Goal: Information Seeking & Learning: Learn about a topic

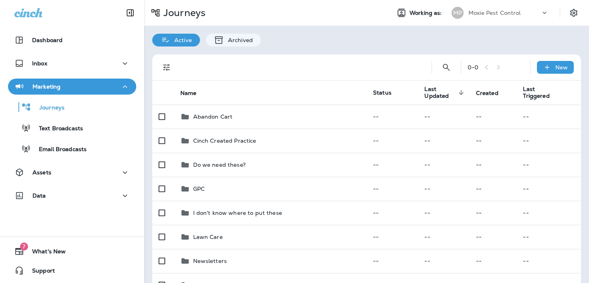
click at [101, 89] on div "Marketing" at bounding box center [71, 87] width 115 height 10
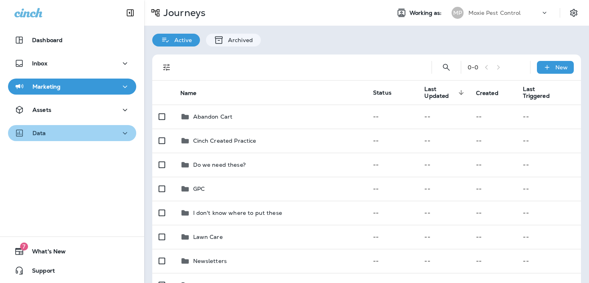
click at [85, 137] on div "Data" at bounding box center [71, 133] width 115 height 10
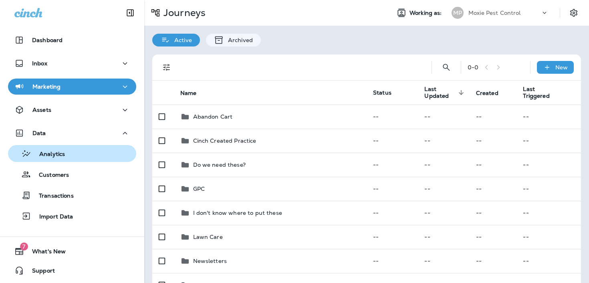
click at [80, 157] on div "Analytics" at bounding box center [72, 153] width 122 height 12
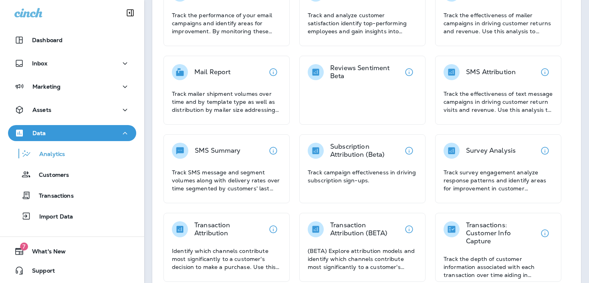
scroll to position [179, 0]
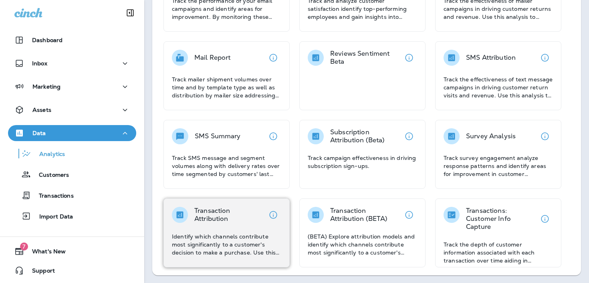
click at [216, 217] on p "Transaction Attribution" at bounding box center [229, 215] width 71 height 16
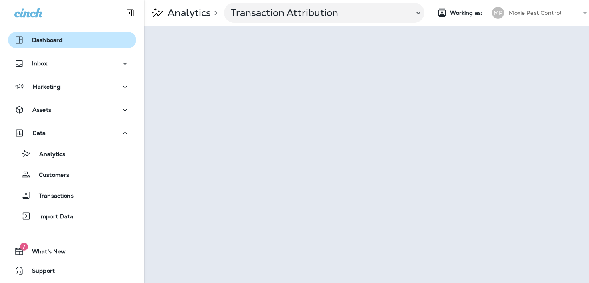
click at [113, 39] on div "Dashboard" at bounding box center [71, 40] width 115 height 10
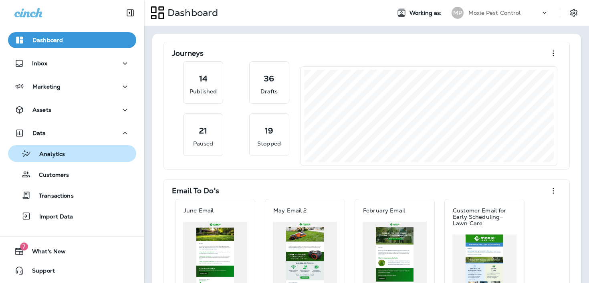
click at [101, 153] on div "Analytics" at bounding box center [72, 153] width 122 height 12
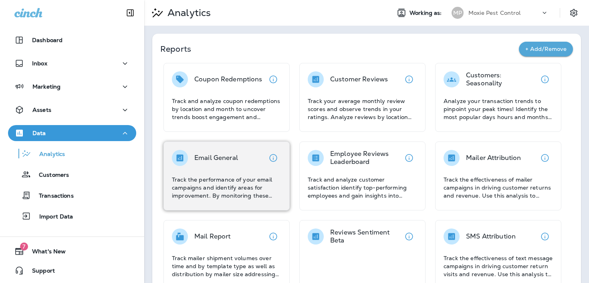
click at [209, 146] on div "Email General Track the performance of your email campaigns and identify areas …" at bounding box center [226, 175] width 126 height 69
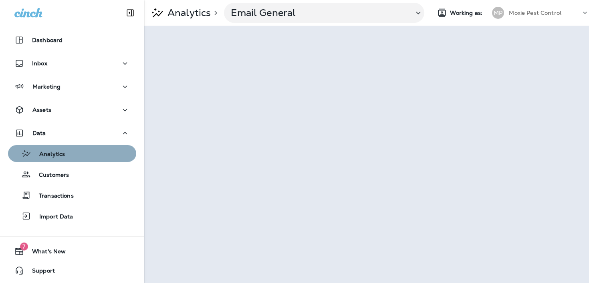
click at [98, 157] on div "Analytics" at bounding box center [72, 153] width 122 height 12
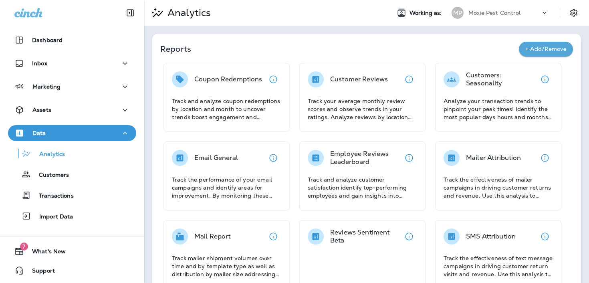
scroll to position [179, 0]
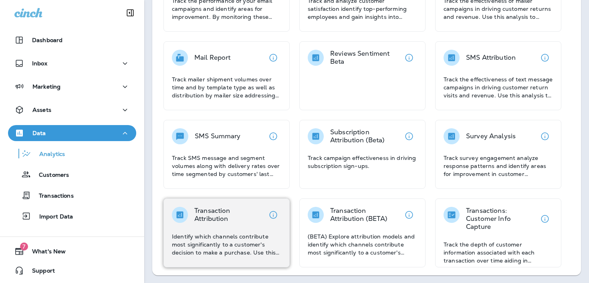
click at [213, 222] on div "Transaction Attribution Identify which channels contribute most significantly t…" at bounding box center [226, 232] width 109 height 50
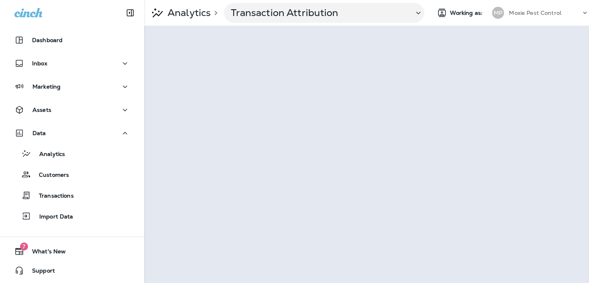
scroll to position [0, 41]
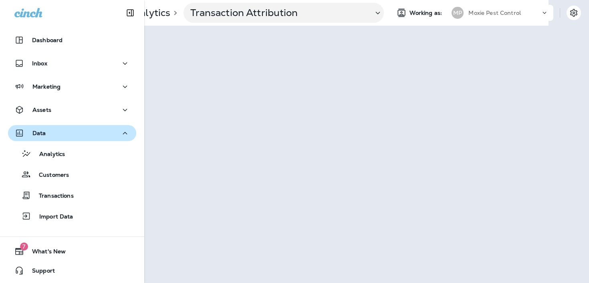
click at [70, 140] on button "Data" at bounding box center [72, 133] width 128 height 16
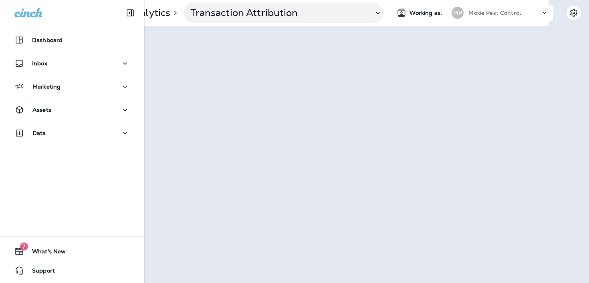
click at [70, 120] on div "Assets" at bounding box center [72, 112] width 144 height 20
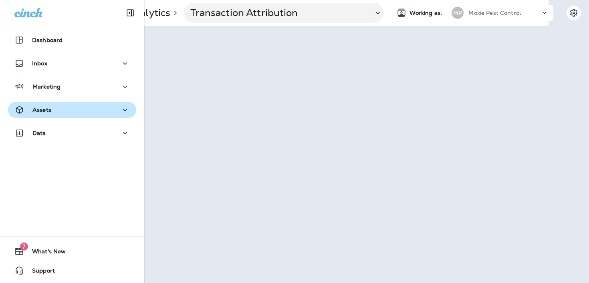
click at [72, 110] on div "Assets" at bounding box center [71, 110] width 115 height 10
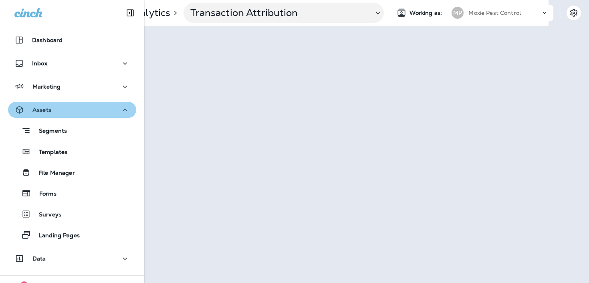
click at [72, 112] on div "Assets" at bounding box center [71, 110] width 115 height 10
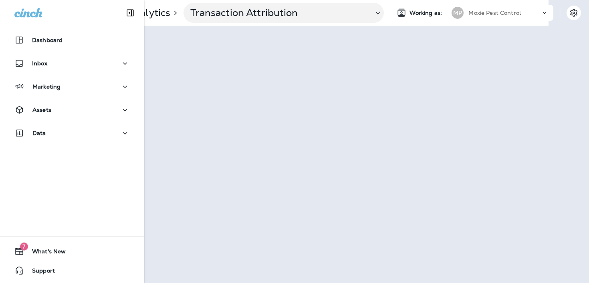
click at [76, 94] on div "Marketing" at bounding box center [72, 88] width 144 height 20
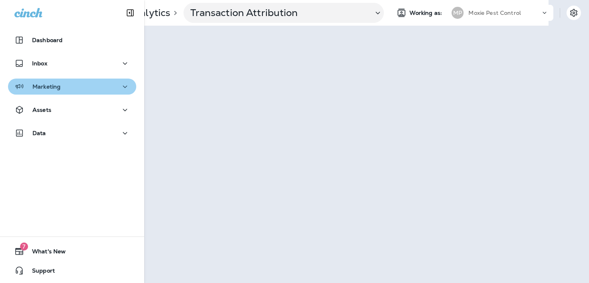
click at [76, 94] on button "Marketing" at bounding box center [72, 86] width 128 height 16
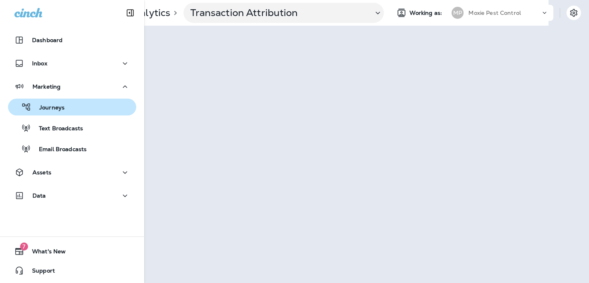
click at [74, 104] on div "Journeys" at bounding box center [72, 107] width 122 height 12
